Goal: Task Accomplishment & Management: Complete application form

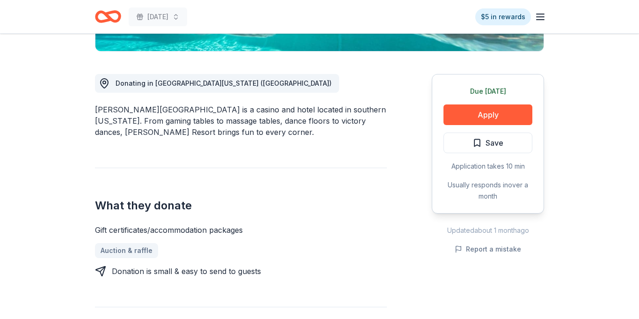
scroll to position [235, 0]
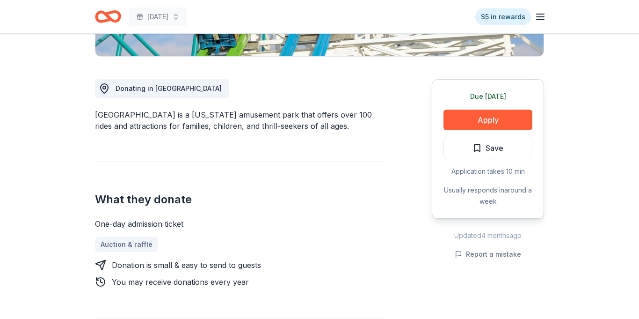
scroll to position [252, 0]
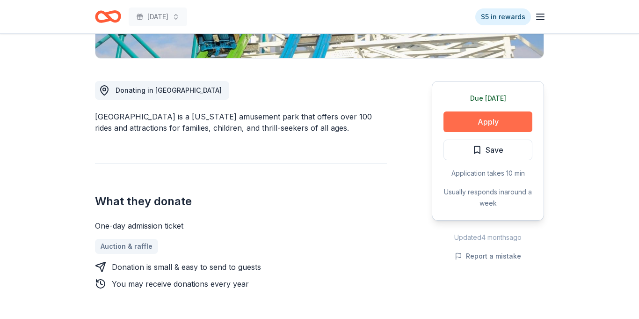
click at [477, 111] on button "Apply" at bounding box center [487, 121] width 89 height 21
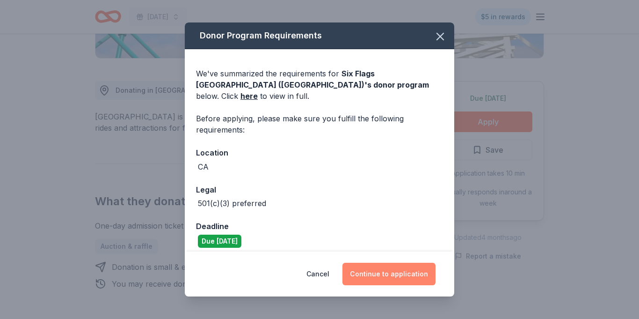
click at [375, 275] on button "Continue to application" at bounding box center [388, 273] width 93 height 22
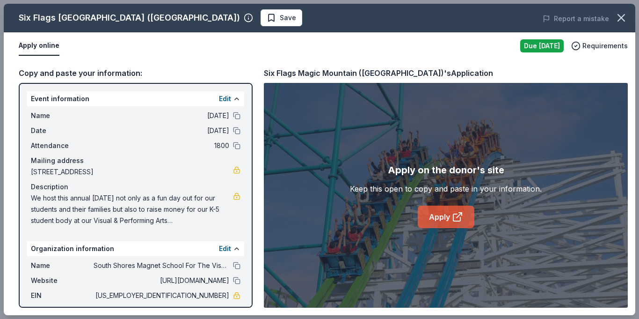
click at [442, 216] on link "Apply" at bounding box center [446, 216] width 57 height 22
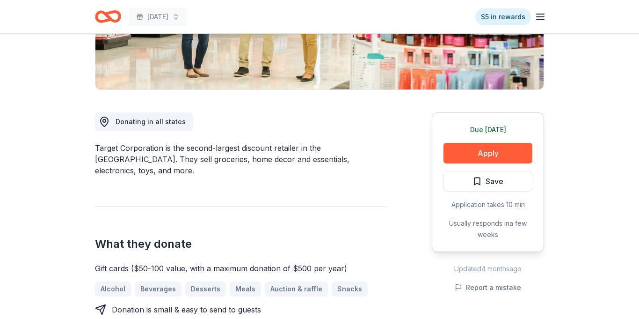
scroll to position [197, 0]
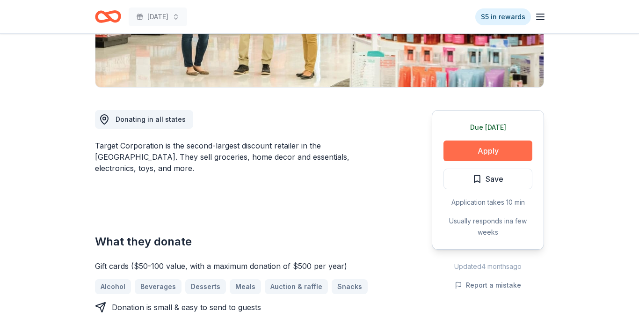
click at [491, 152] on button "Apply" at bounding box center [487, 150] width 89 height 21
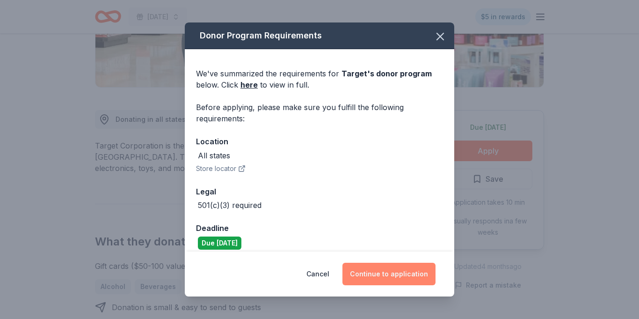
click at [412, 277] on button "Continue to application" at bounding box center [388, 273] width 93 height 22
